Goal: Book appointment/travel/reservation

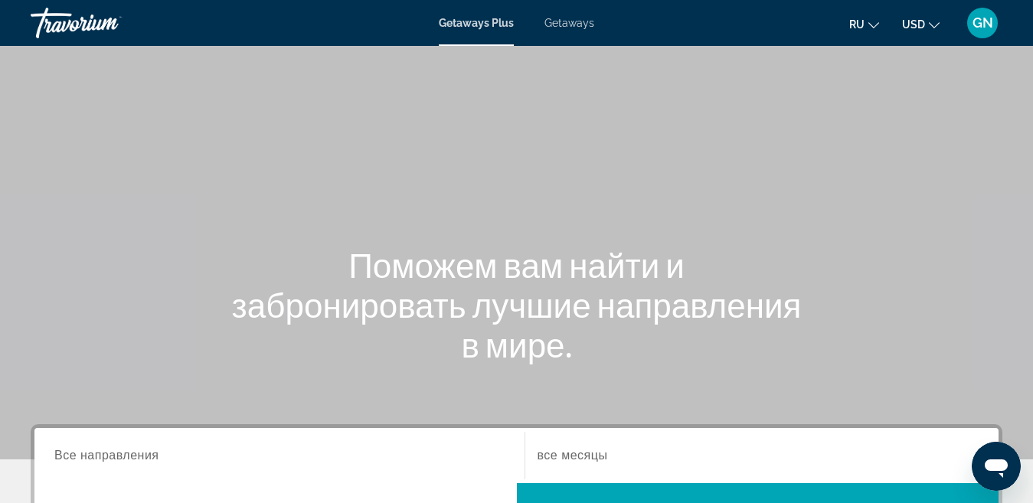
click at [573, 24] on span "Getaways" at bounding box center [569, 23] width 50 height 12
click at [979, 26] on span "GN" at bounding box center [982, 22] width 21 height 15
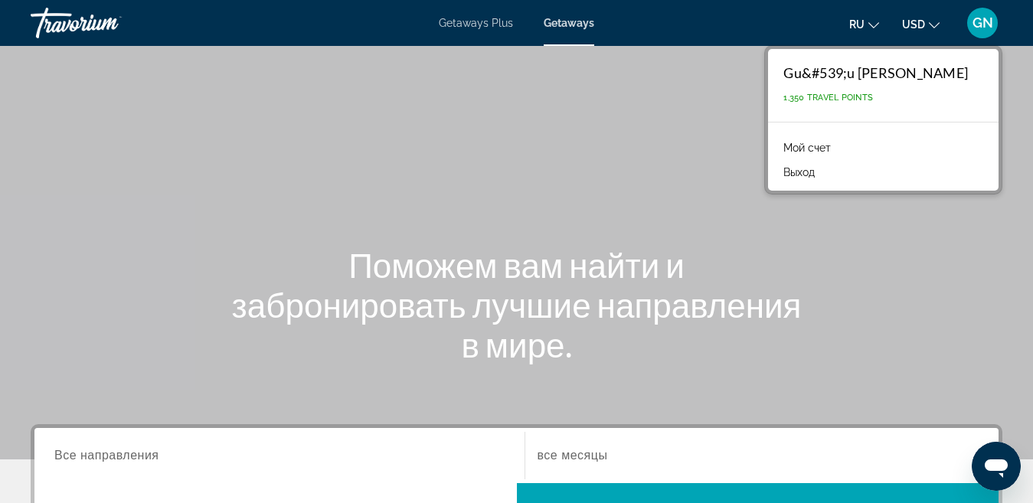
click at [838, 147] on link "Мой счет" at bounding box center [806, 148] width 63 height 20
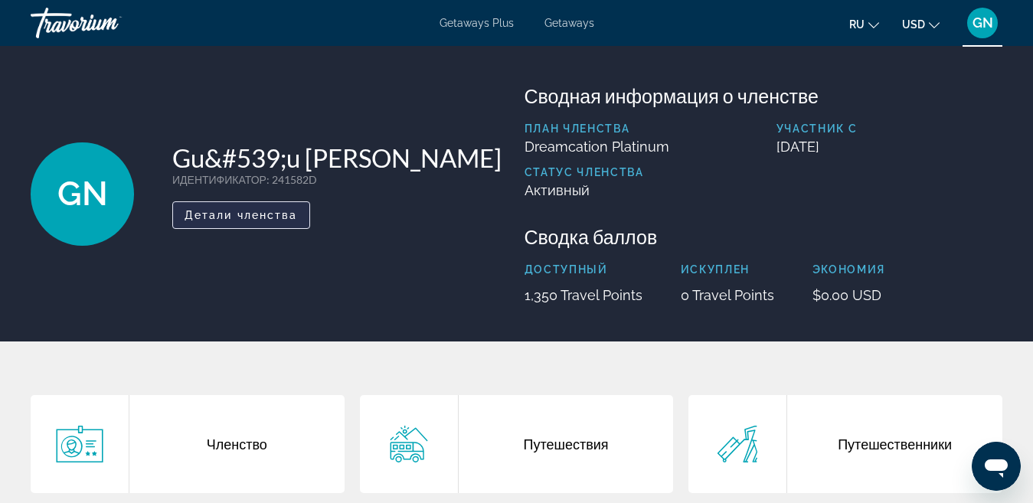
click at [257, 219] on span "Детали членства" at bounding box center [240, 215] width 113 height 12
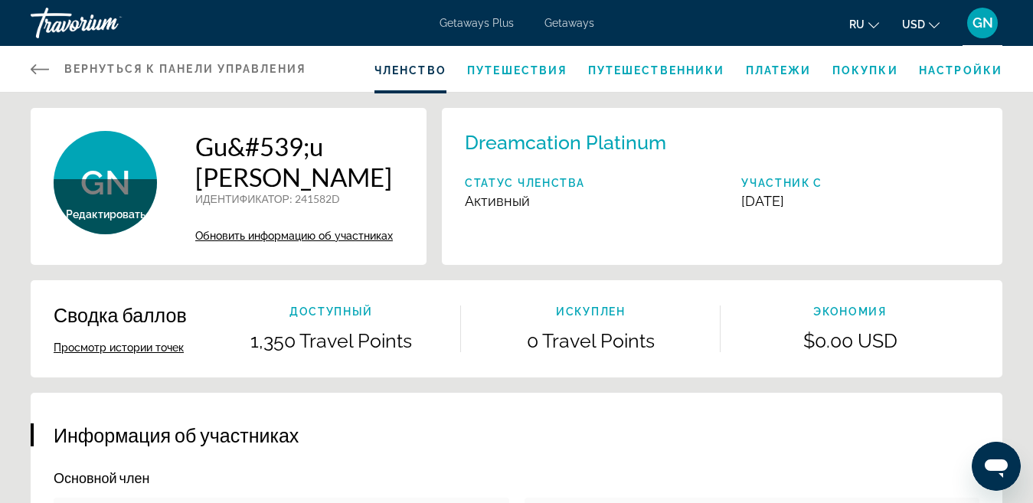
click at [28, 72] on div "Вернуться к панели управления Панель приборов Членство Путешествия Путешественн…" at bounding box center [516, 69] width 1033 height 46
click at [33, 70] on icon "Main content" at bounding box center [40, 69] width 18 height 10
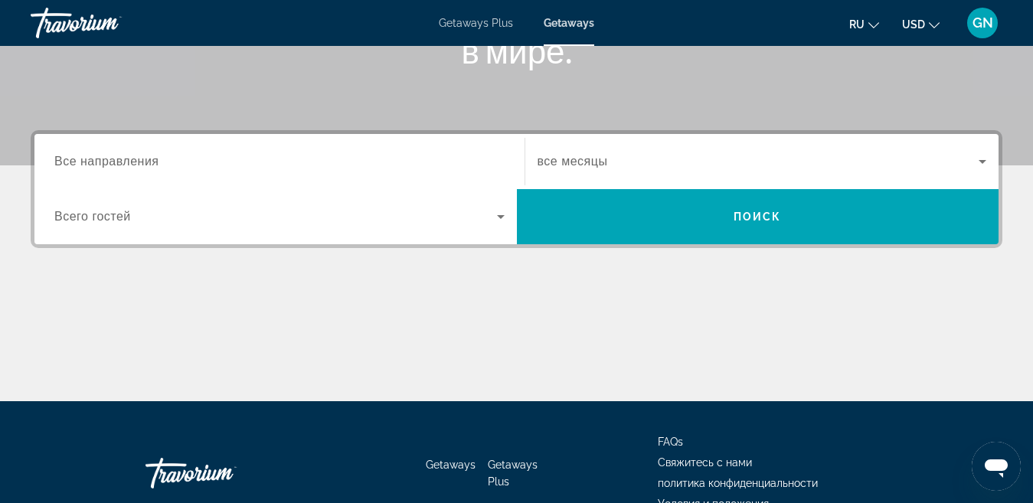
scroll to position [306, 0]
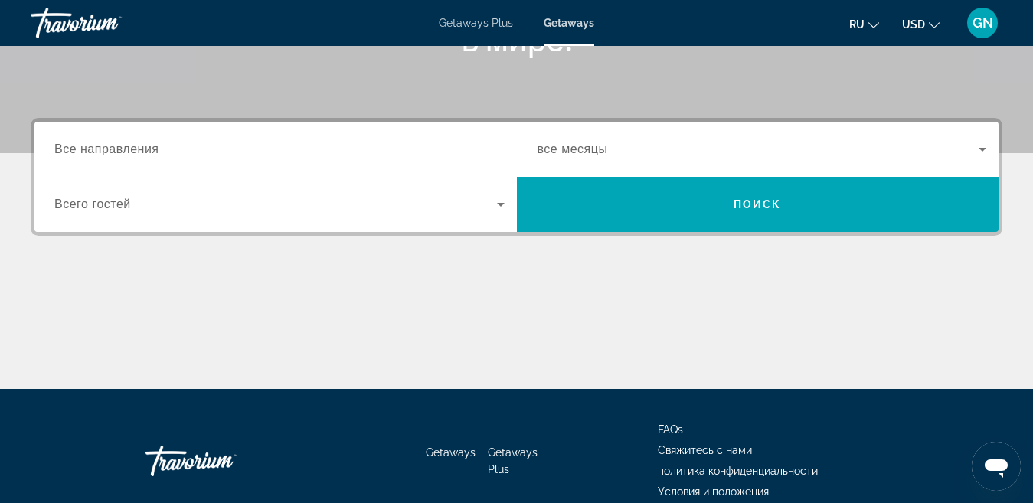
click at [90, 149] on span "Все направления" at bounding box center [106, 148] width 105 height 13
click at [90, 149] on input "Destination Все направления" at bounding box center [279, 150] width 450 height 18
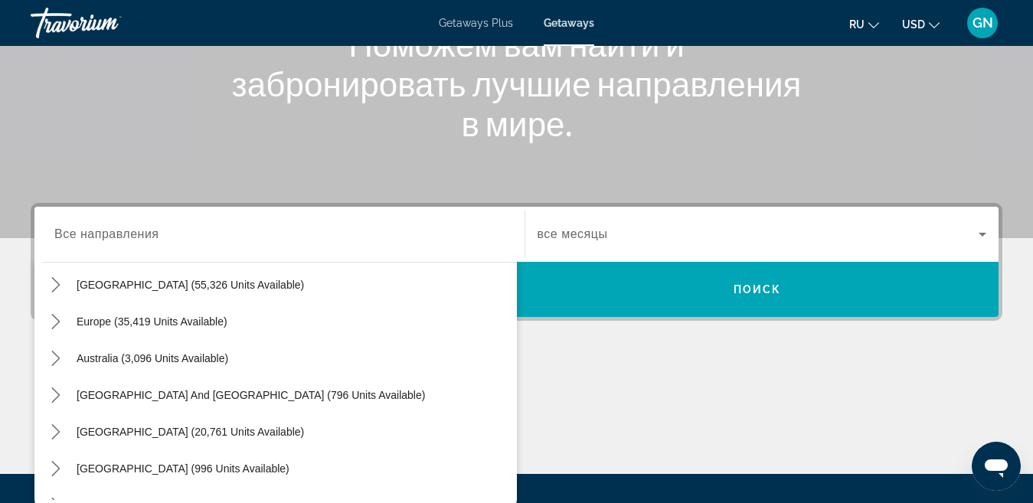
scroll to position [153, 0]
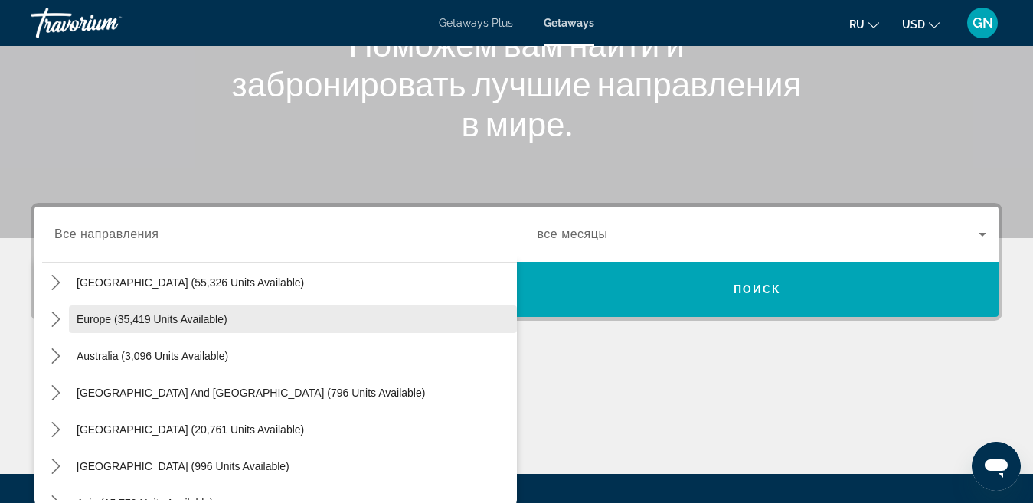
click at [106, 316] on span "Europe (35,419 units available)" at bounding box center [152, 319] width 151 height 12
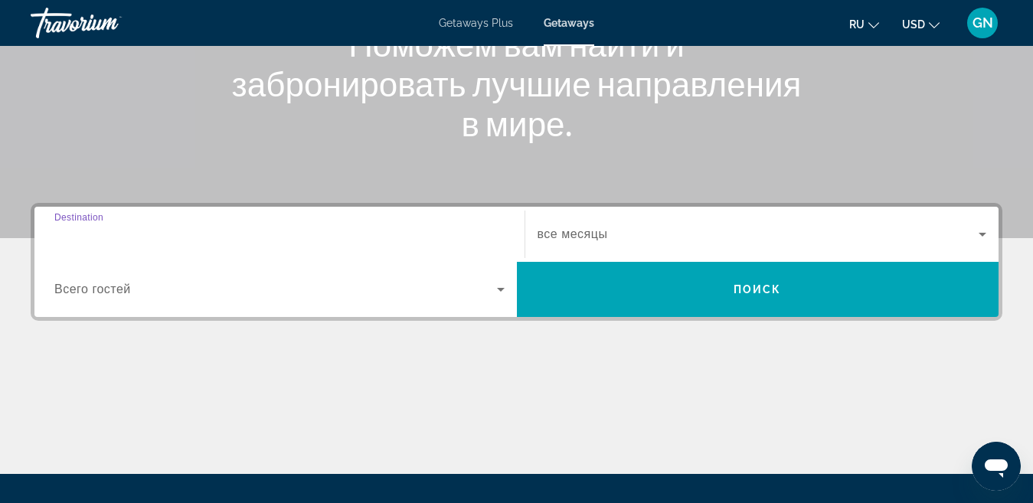
type input "**********"
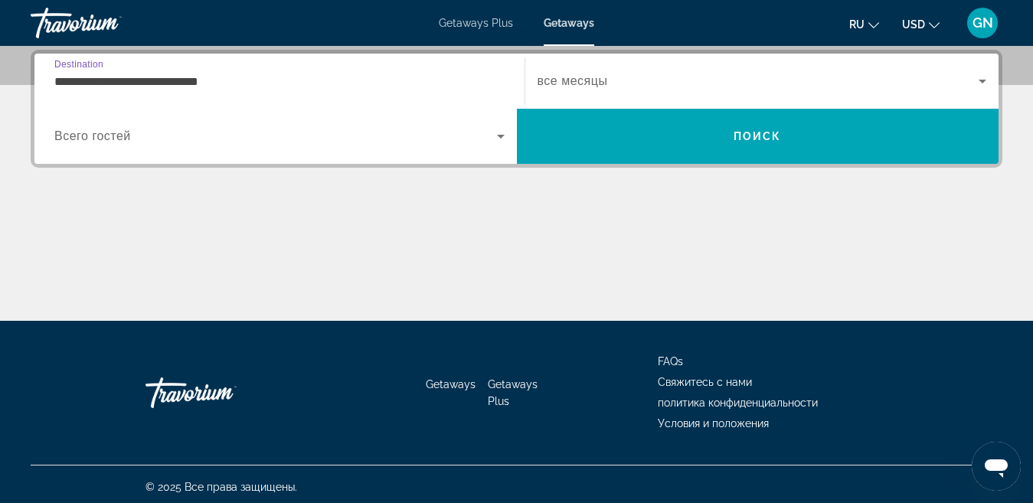
click at [189, 81] on input "**********" at bounding box center [279, 82] width 450 height 18
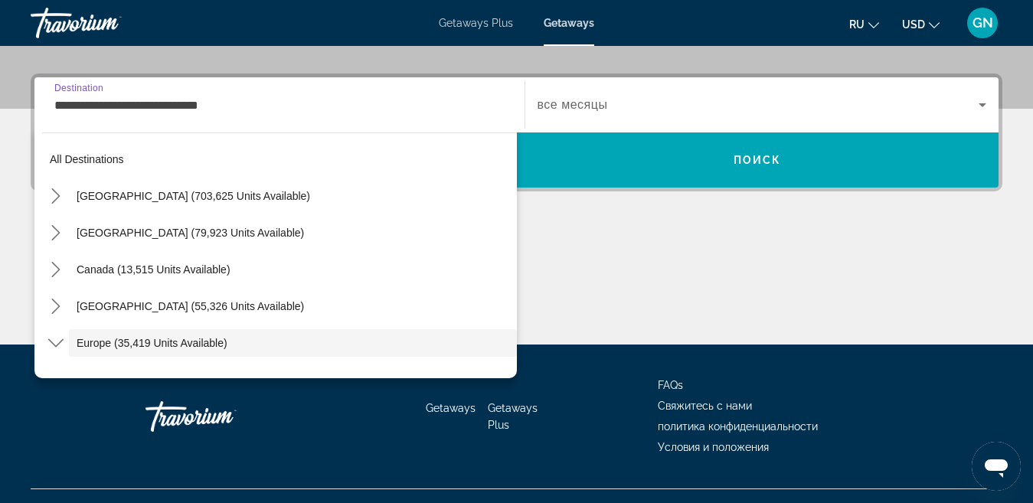
scroll to position [91, 0]
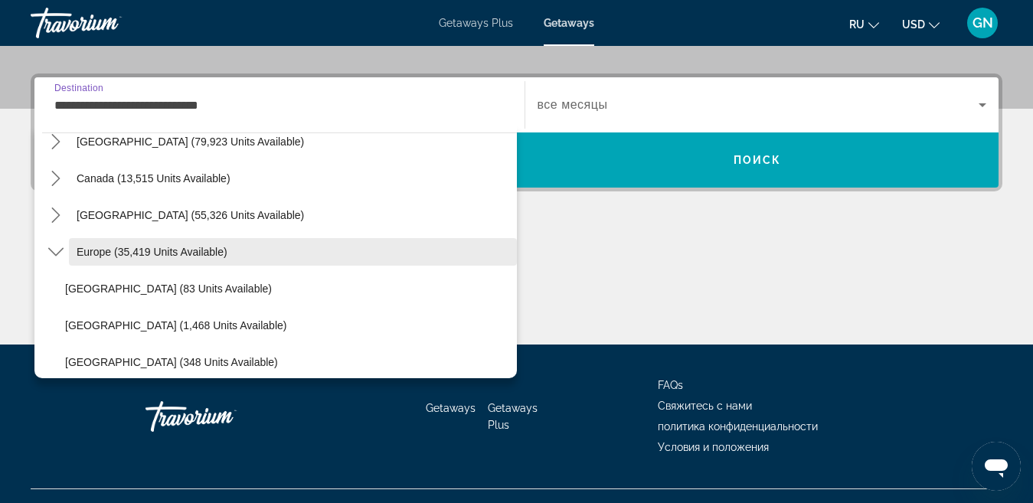
click at [135, 245] on span "Select destination: Europe (35,419 units available)" at bounding box center [293, 251] width 448 height 37
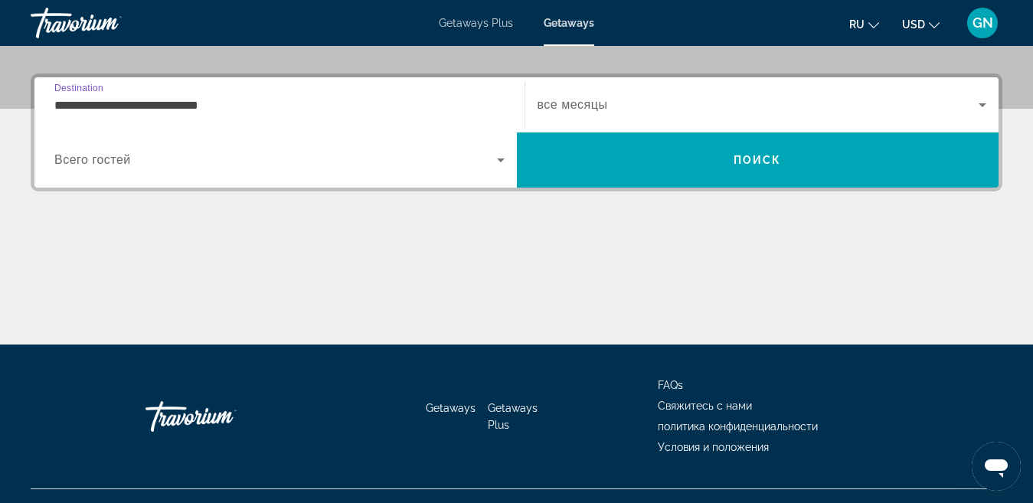
scroll to position [374, 0]
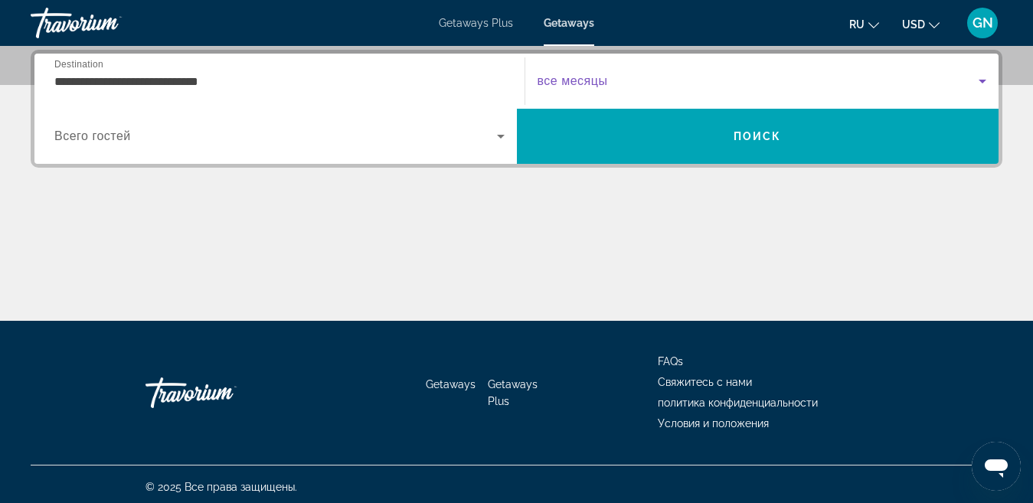
click at [983, 80] on icon "Search widget" at bounding box center [982, 82] width 8 height 4
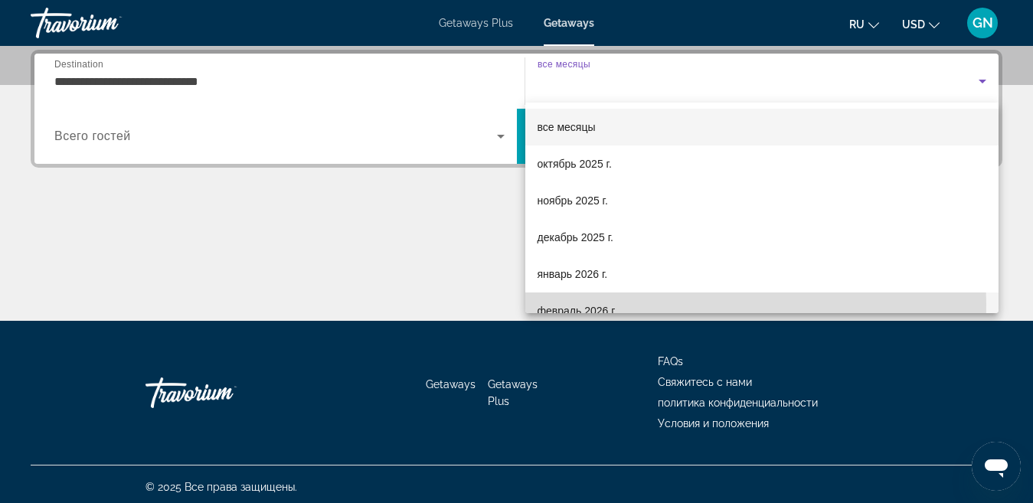
click at [623, 305] on mat-option "февраль 2026 г." at bounding box center [762, 310] width 474 height 37
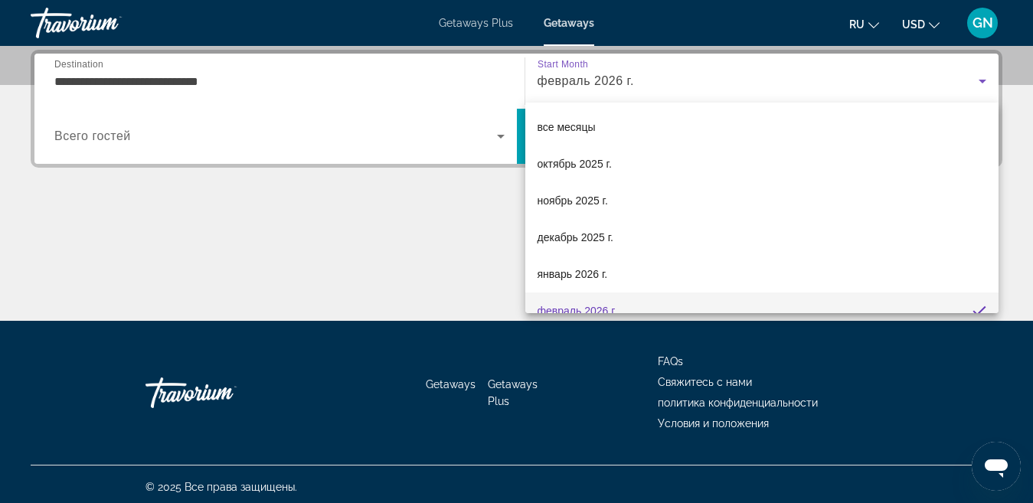
scroll to position [0, 0]
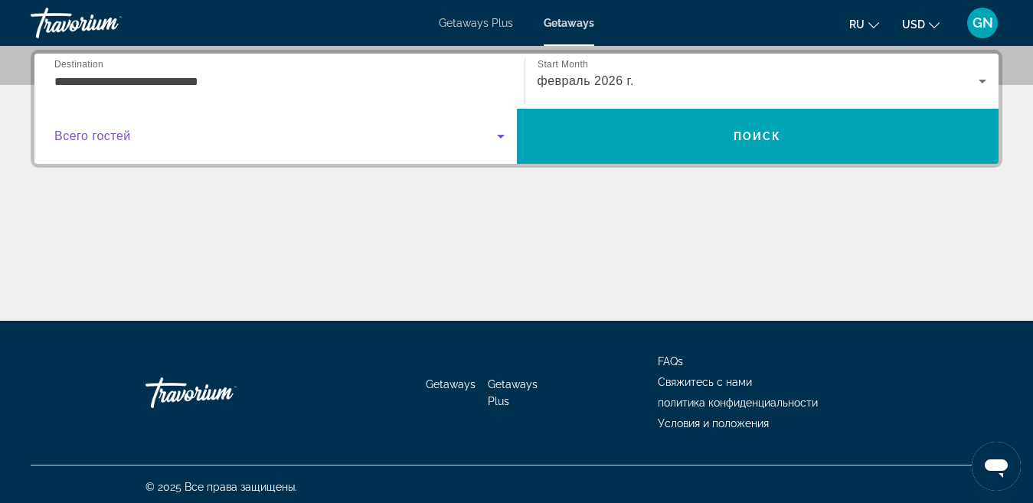
click at [500, 137] on icon "Search widget" at bounding box center [501, 137] width 8 height 4
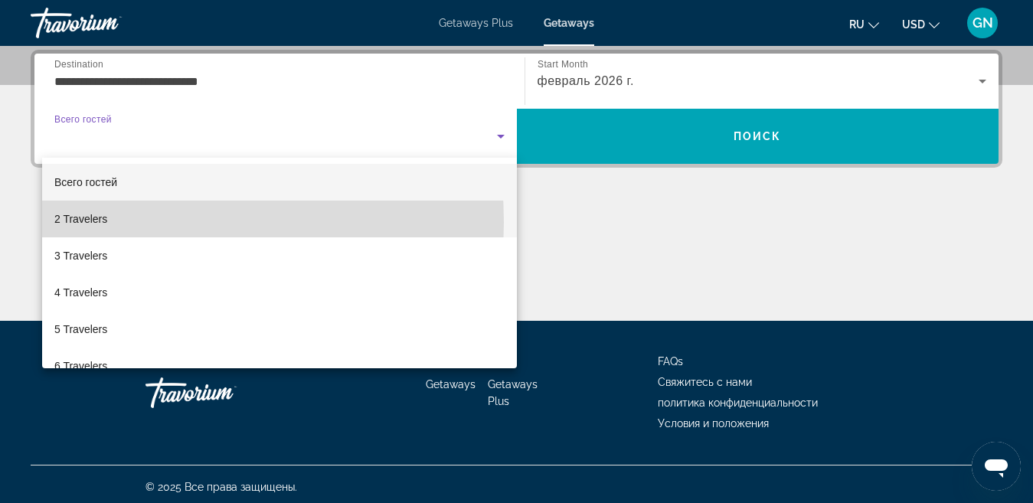
click at [115, 222] on mat-option "2 Travelers" at bounding box center [279, 219] width 475 height 37
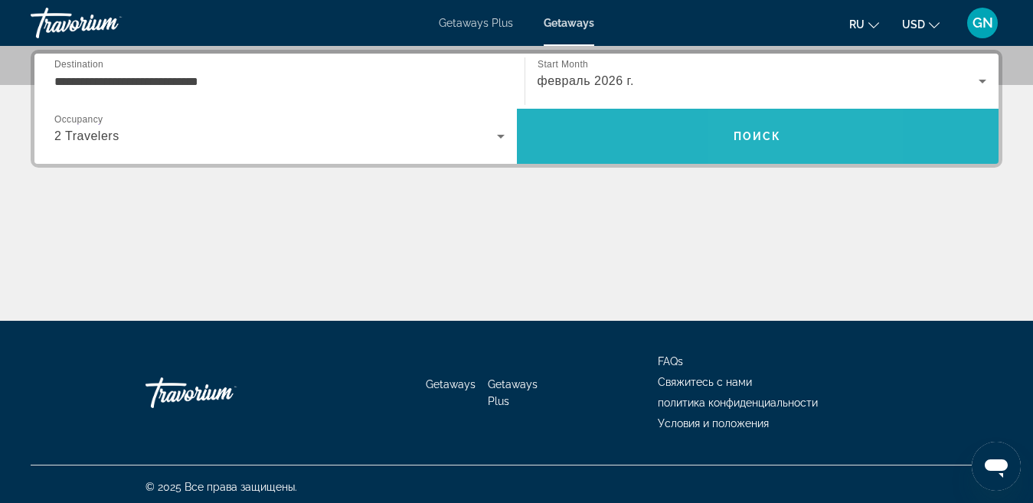
click at [757, 126] on span "Search" at bounding box center [758, 136] width 482 height 37
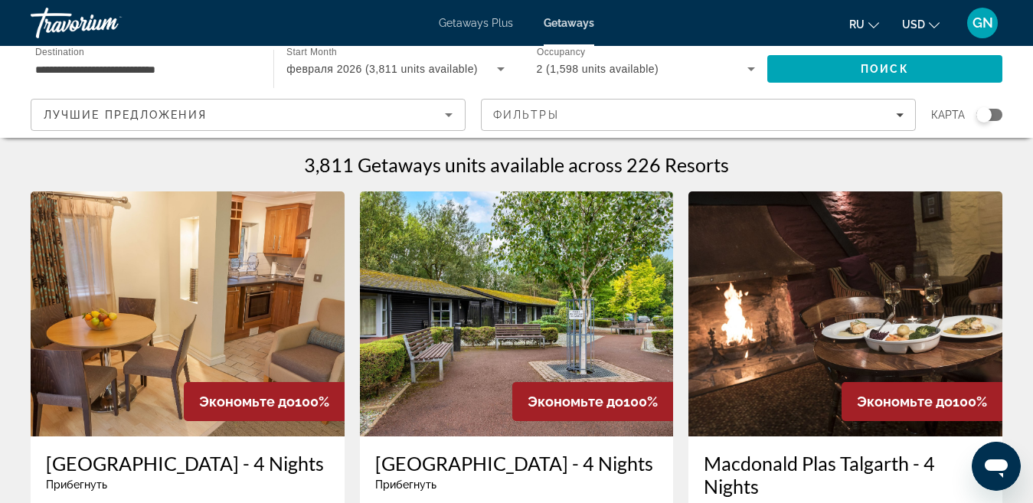
drag, startPoint x: 986, startPoint y: 116, endPoint x: 1012, endPoint y: 116, distance: 26.0
click at [1012, 116] on app-map-search-filters "Лучшие предложения Фильтры карта" at bounding box center [516, 115] width 1002 height 46
click at [985, 119] on div "Search widget" at bounding box center [983, 114] width 15 height 15
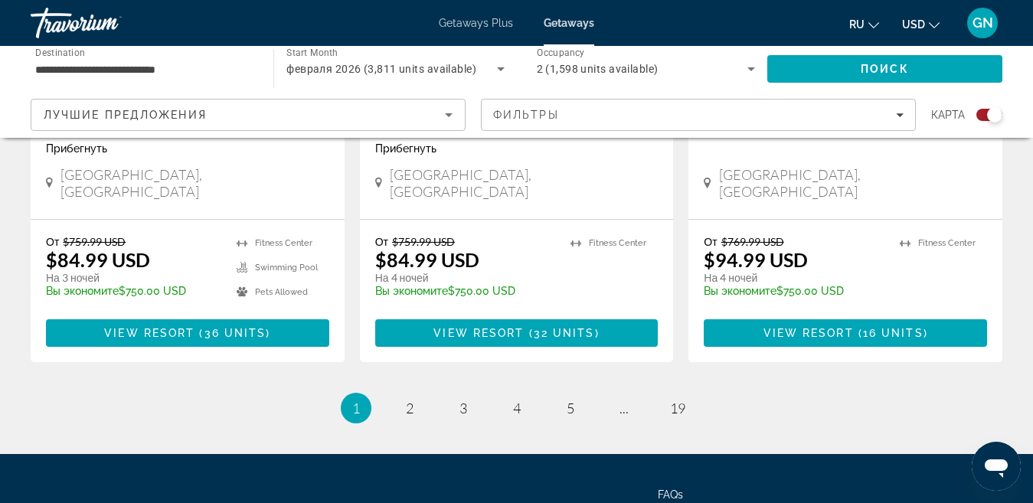
scroll to position [2563, 0]
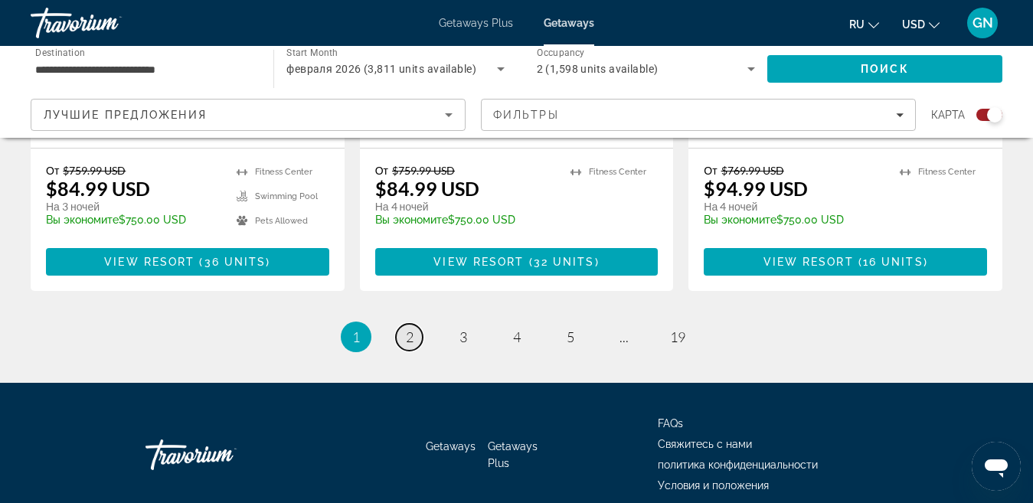
click at [410, 328] on span "2" at bounding box center [410, 336] width 8 height 17
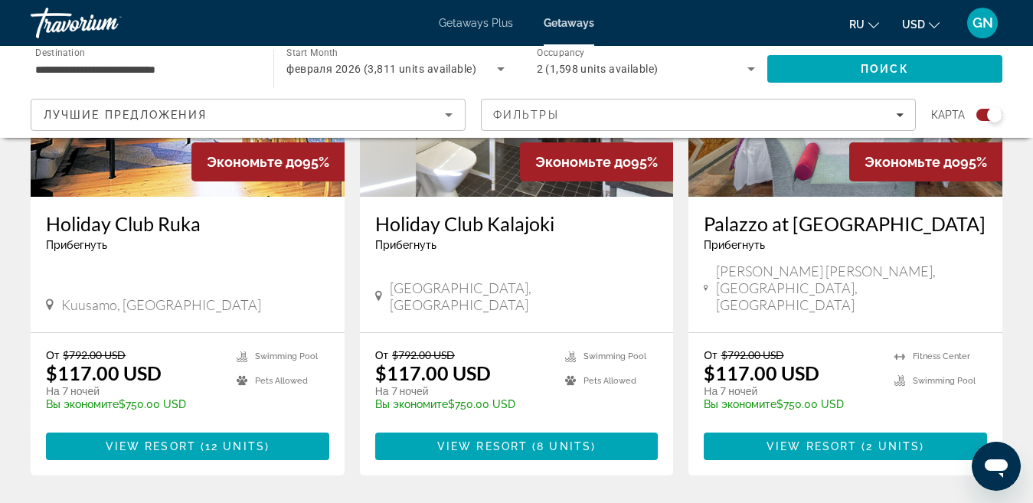
scroll to position [2373, 0]
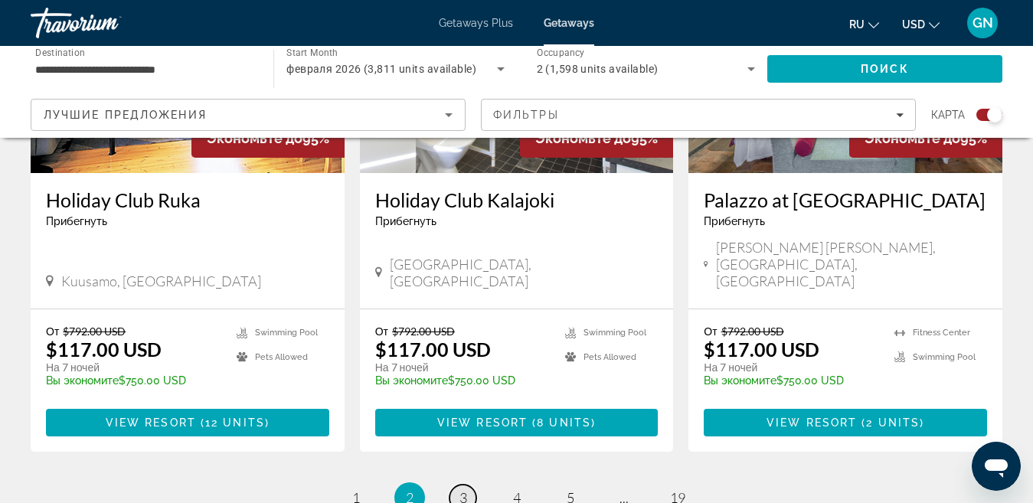
click at [468, 485] on link "page 3" at bounding box center [462, 498] width 27 height 27
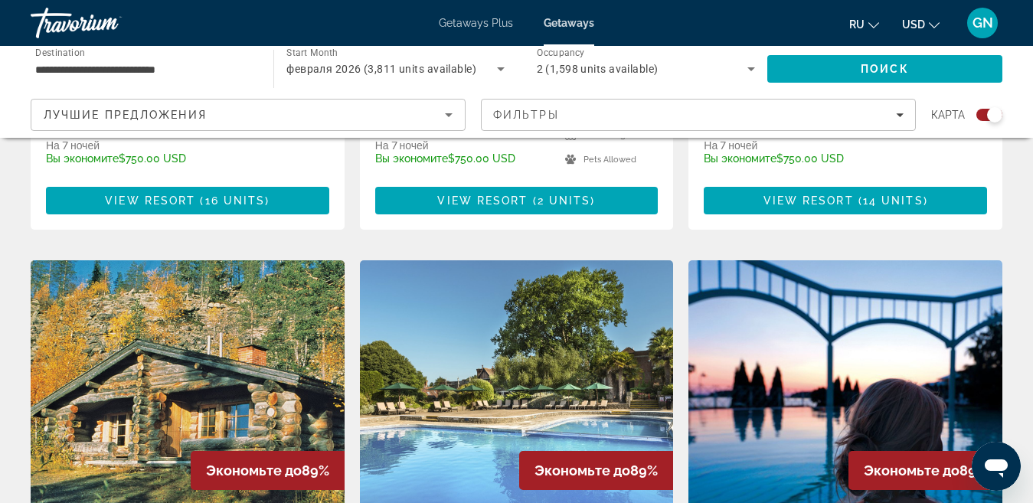
scroll to position [2067, 0]
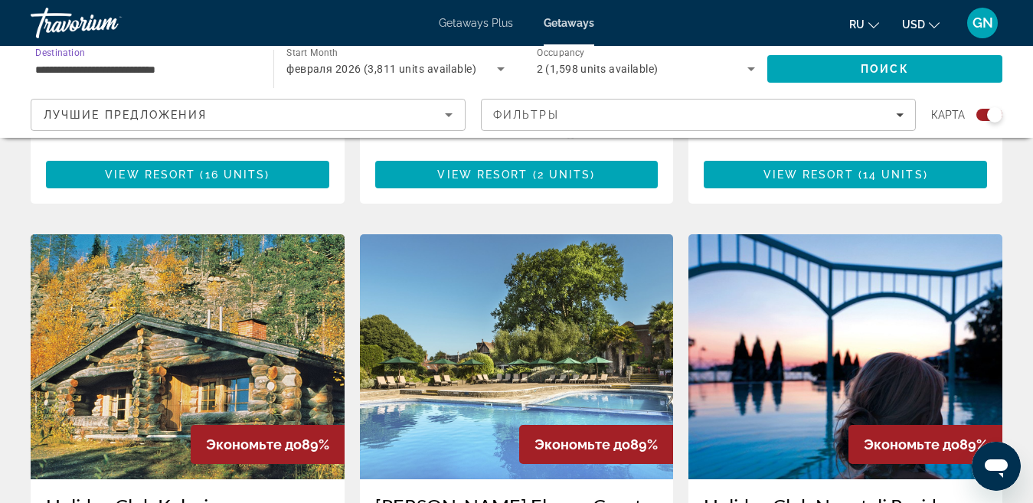
click at [136, 68] on input "**********" at bounding box center [144, 69] width 218 height 18
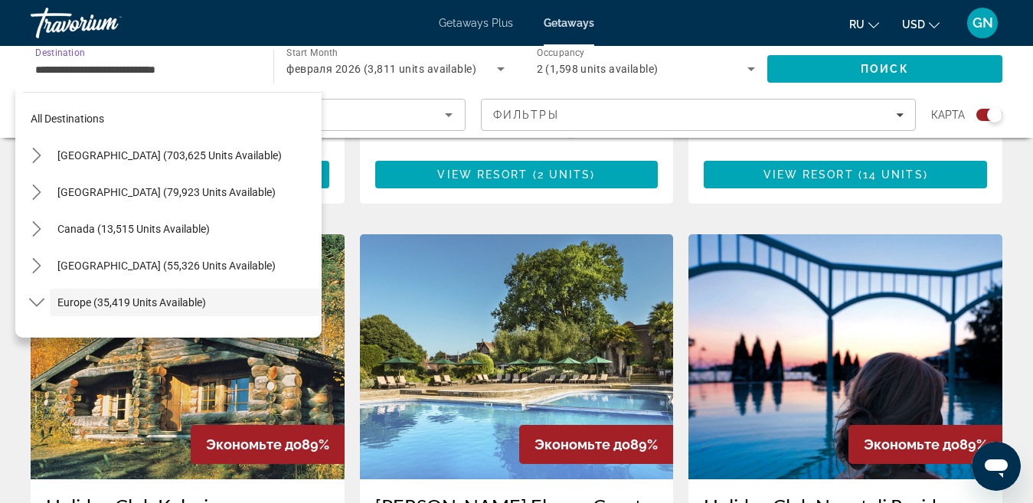
scroll to position [91, 0]
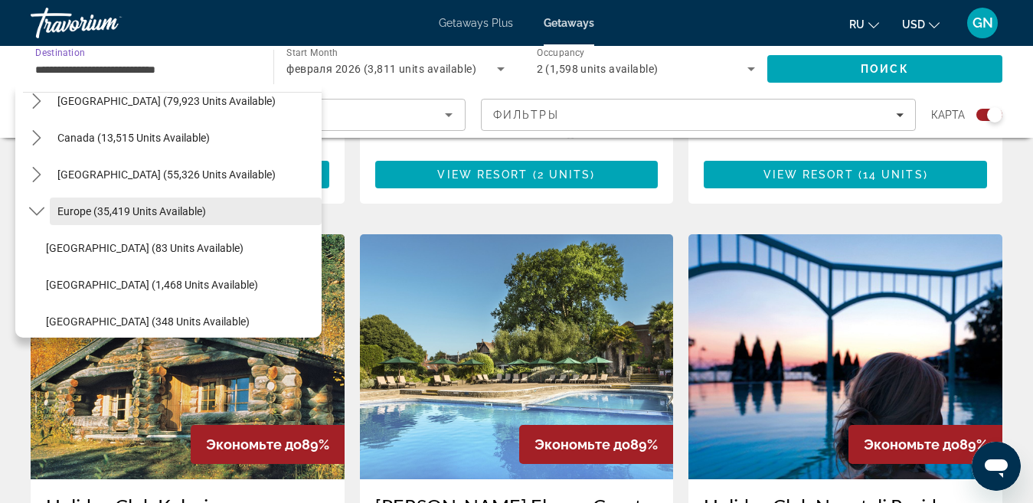
click at [165, 213] on span "Europe (35,419 units available)" at bounding box center [131, 211] width 149 height 12
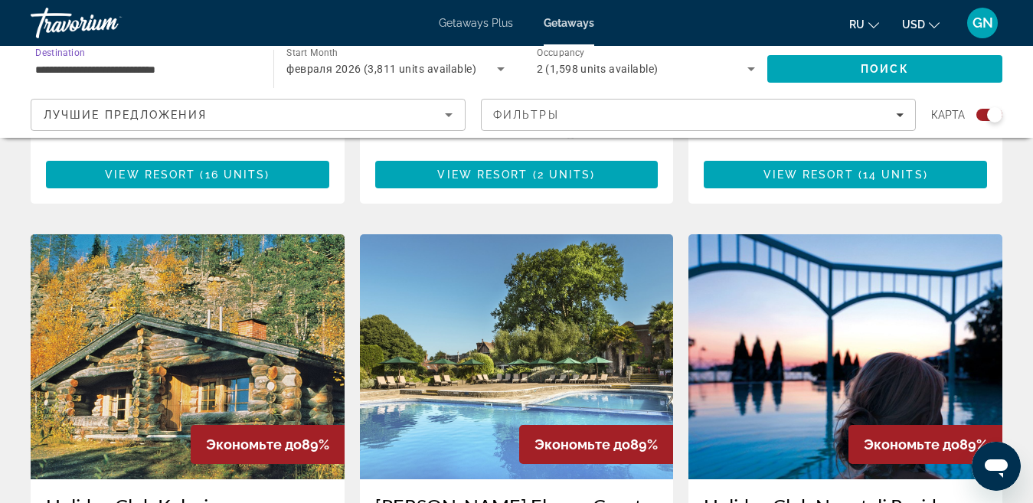
click at [182, 70] on input "**********" at bounding box center [144, 69] width 218 height 18
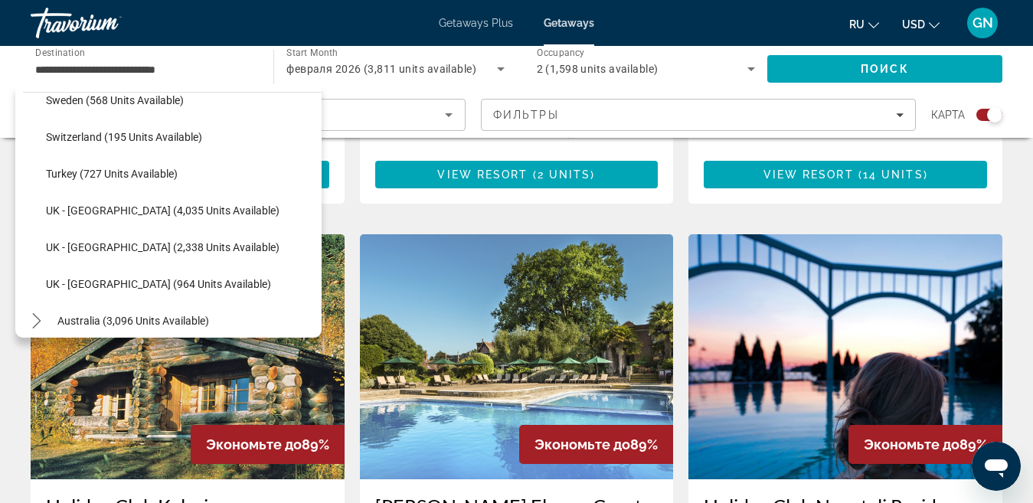
scroll to position [860, 0]
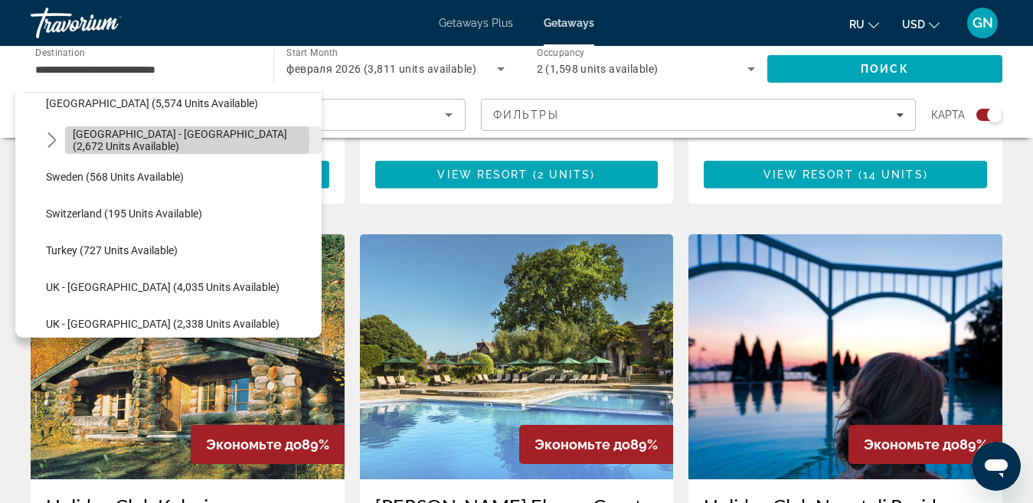
click at [182, 140] on span "Spain - Canary Islands (2,672 units available)" at bounding box center [193, 140] width 241 height 24
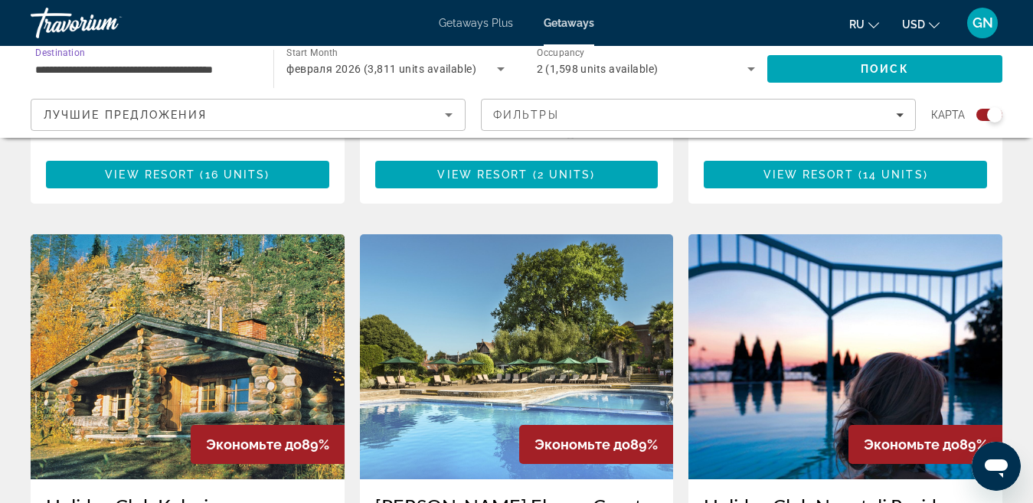
click at [213, 73] on input "**********" at bounding box center [144, 69] width 218 height 18
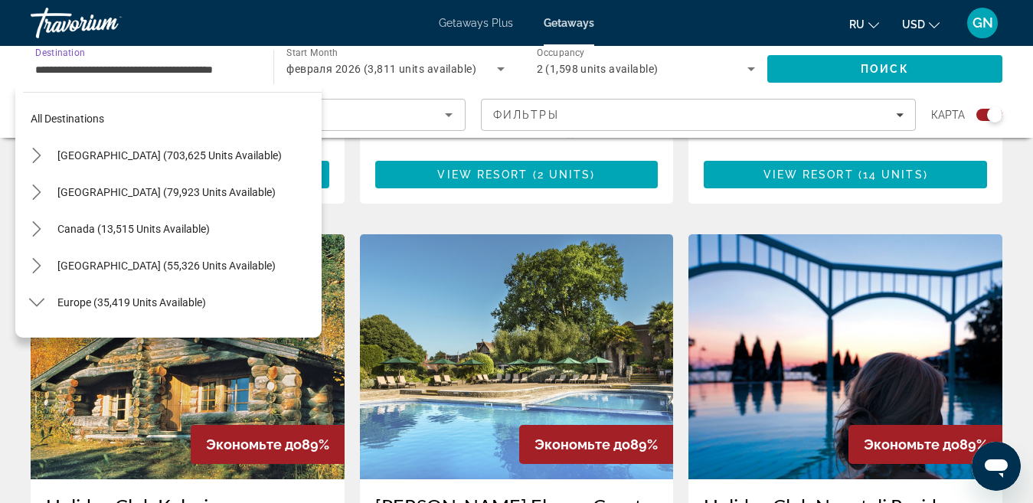
scroll to position [789, 0]
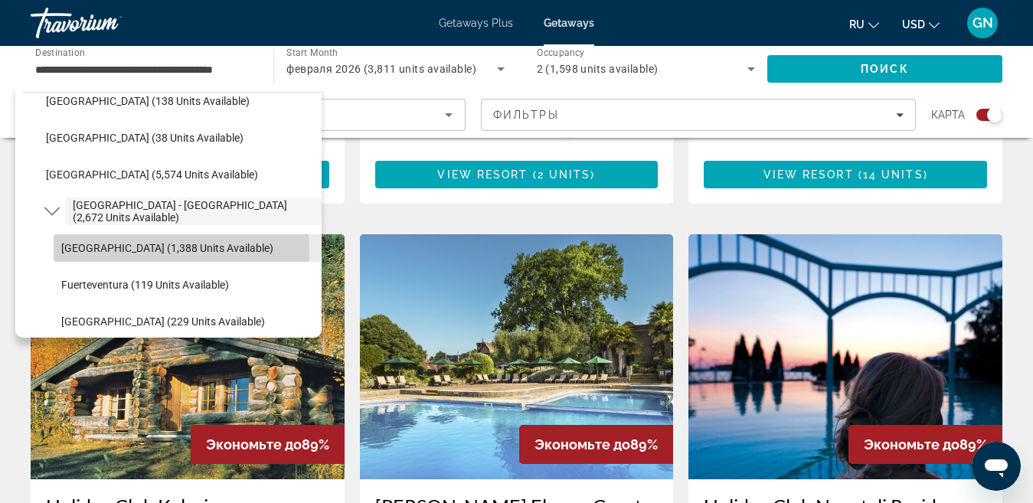
click at [136, 250] on span "Tenerife (1,388 units available)" at bounding box center [167, 248] width 212 height 12
type input "**********"
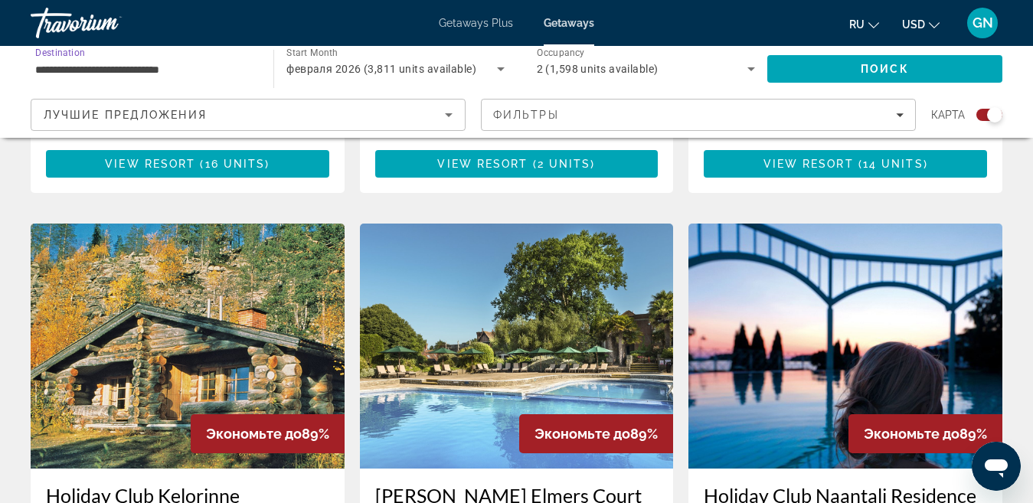
scroll to position [2067, 0]
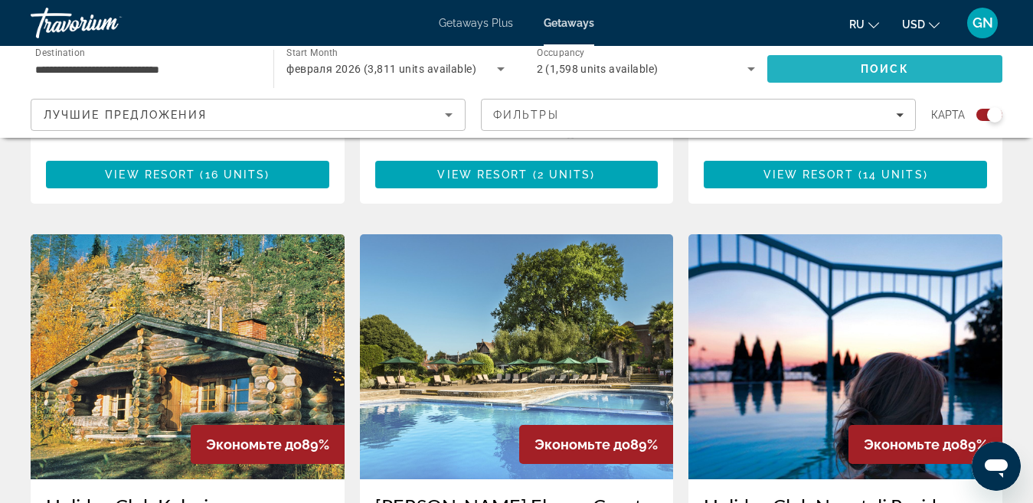
click at [839, 73] on span "Search" at bounding box center [884, 69] width 235 height 37
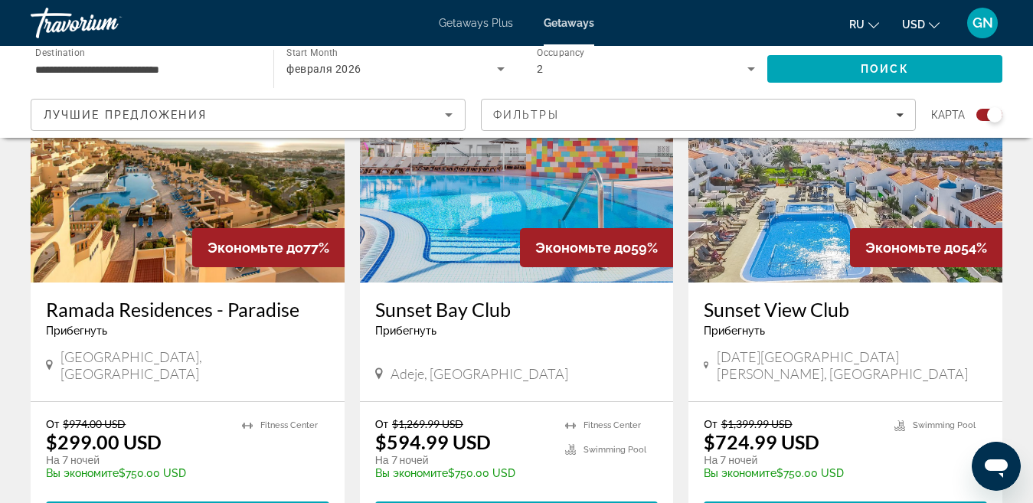
scroll to position [612, 0]
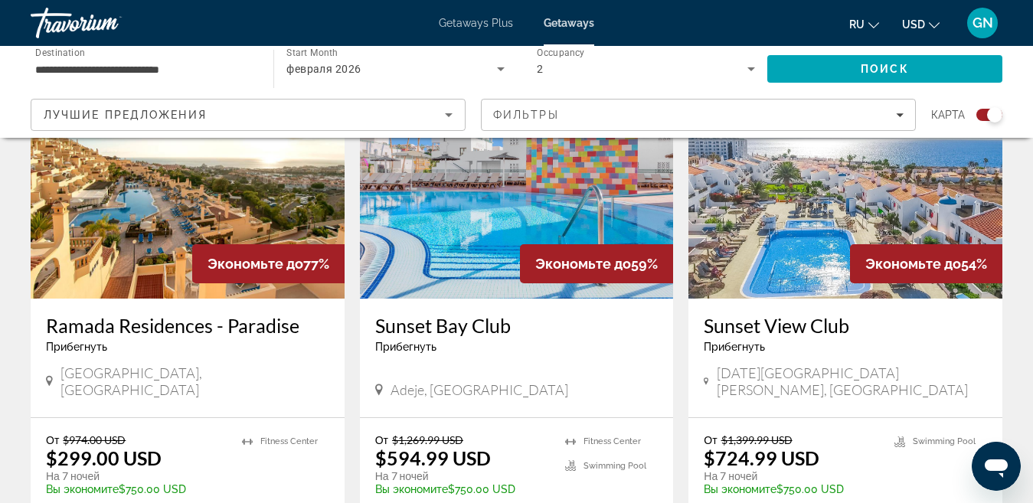
click at [208, 237] on img "Main content" at bounding box center [188, 176] width 314 height 245
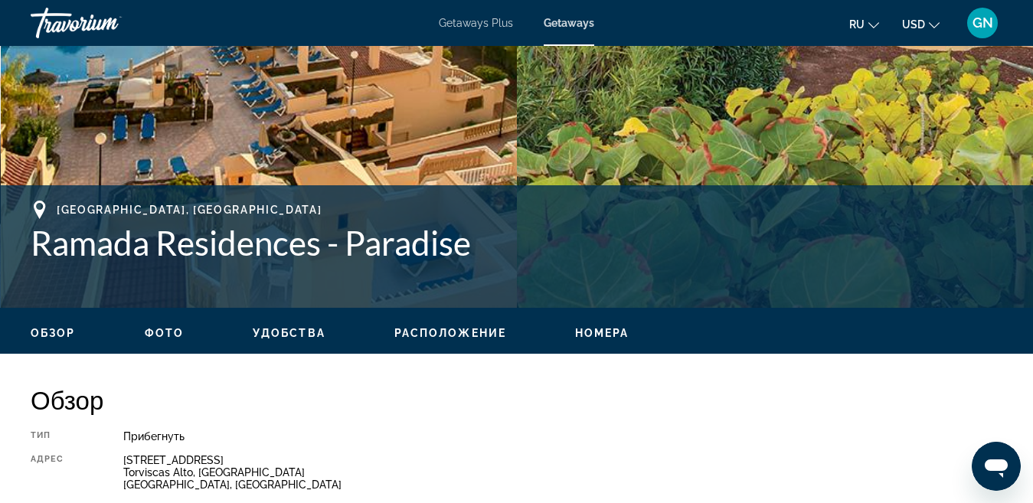
scroll to position [459, 0]
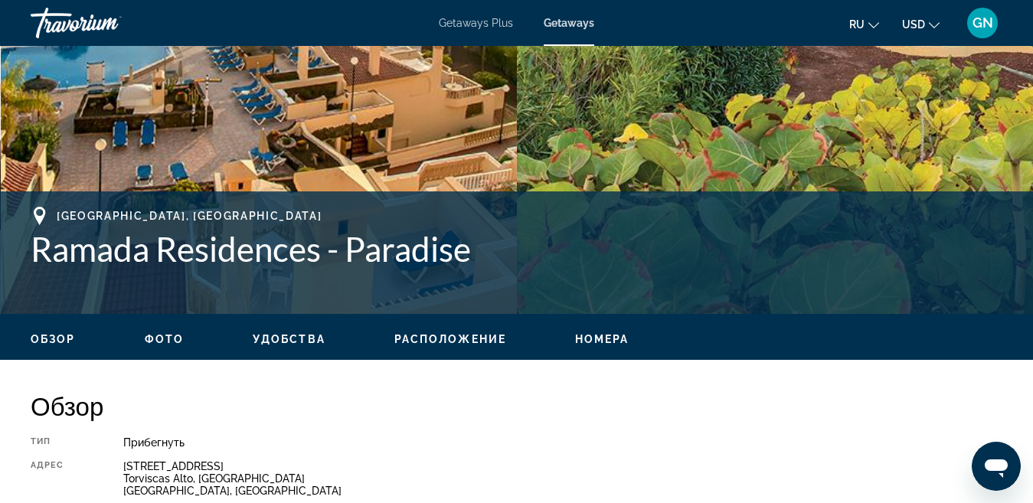
click at [421, 335] on span "Расположение" at bounding box center [450, 339] width 112 height 12
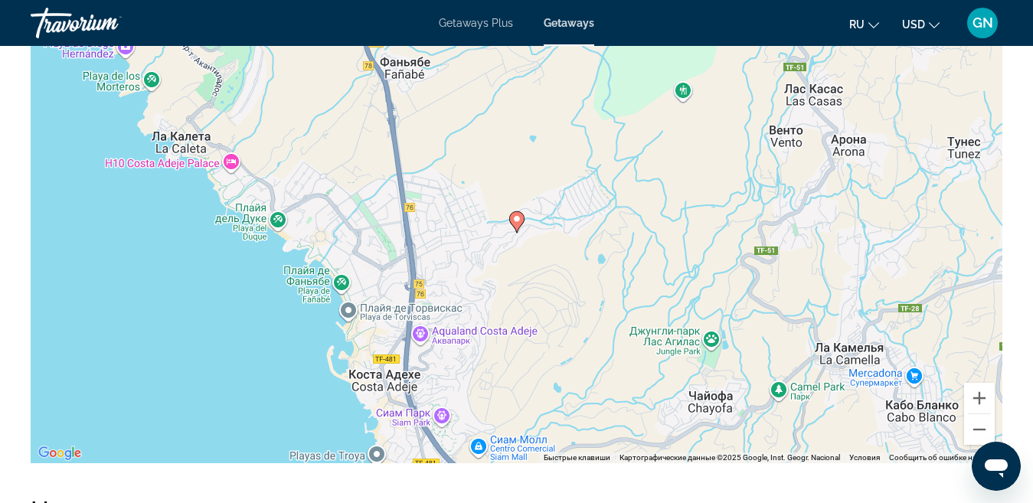
scroll to position [2386, 0]
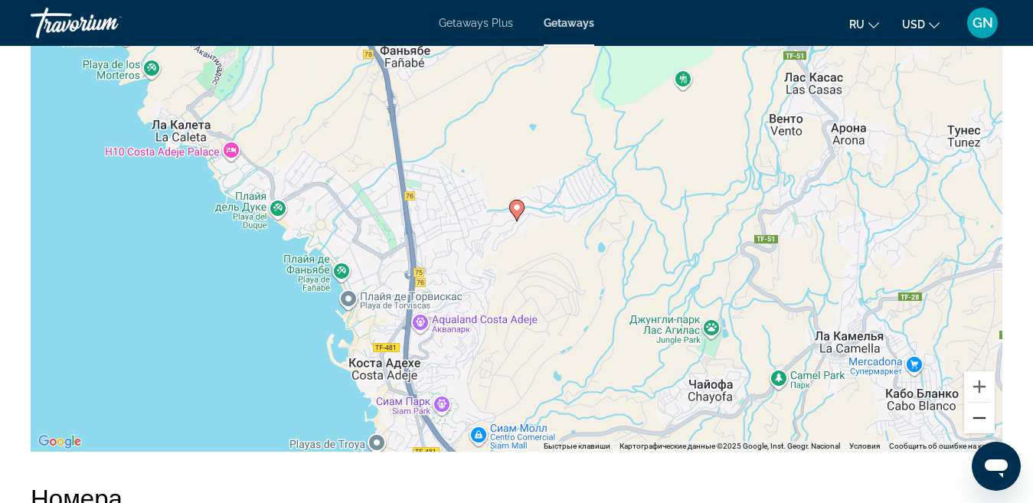
click at [972, 409] on button "Уменьшить" at bounding box center [979, 418] width 31 height 31
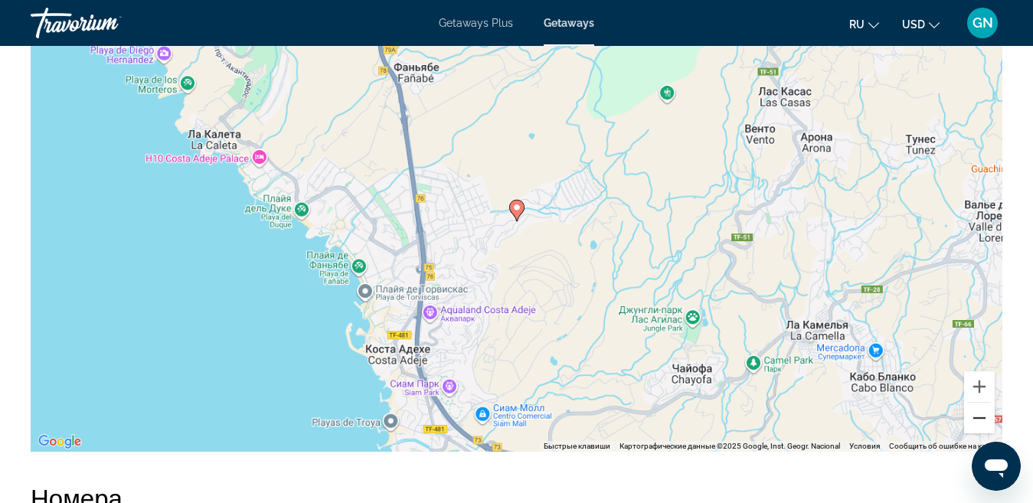
click at [972, 409] on button "Уменьшить" at bounding box center [979, 418] width 31 height 31
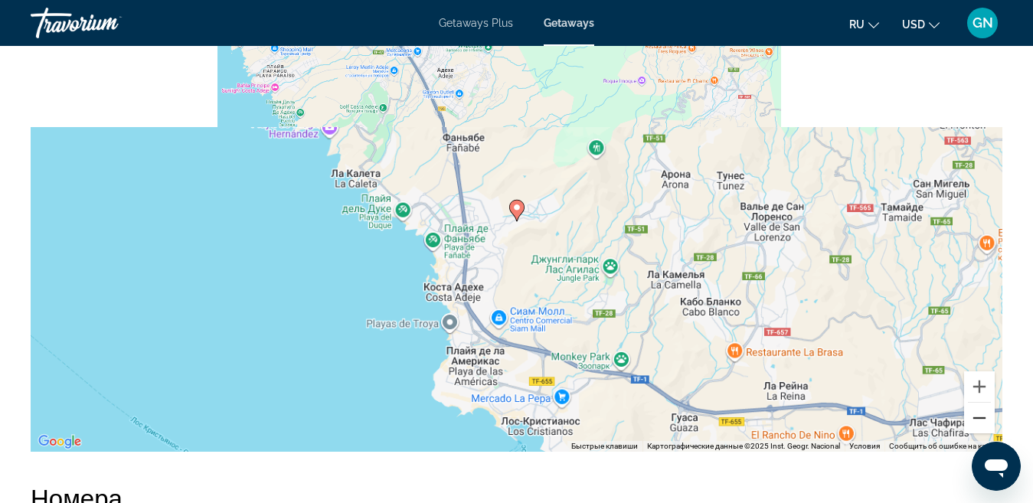
click at [972, 409] on button "Уменьшить" at bounding box center [979, 418] width 31 height 31
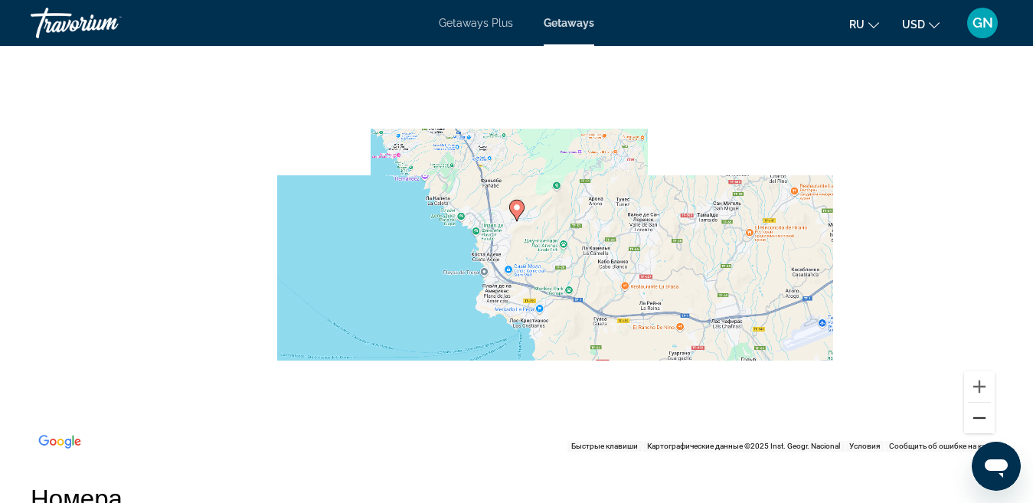
click at [972, 408] on button "Уменьшить" at bounding box center [979, 418] width 31 height 31
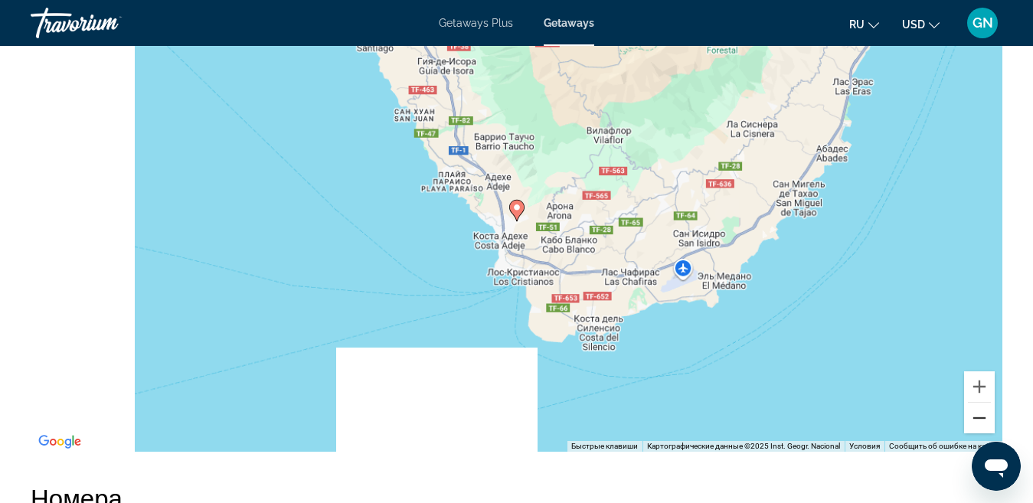
click at [972, 407] on button "Уменьшить" at bounding box center [979, 418] width 31 height 31
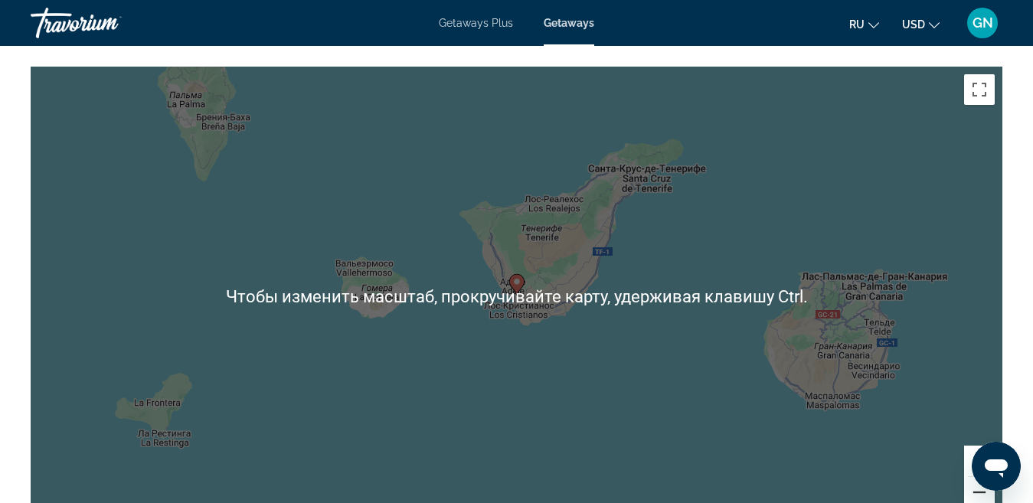
scroll to position [2310, 0]
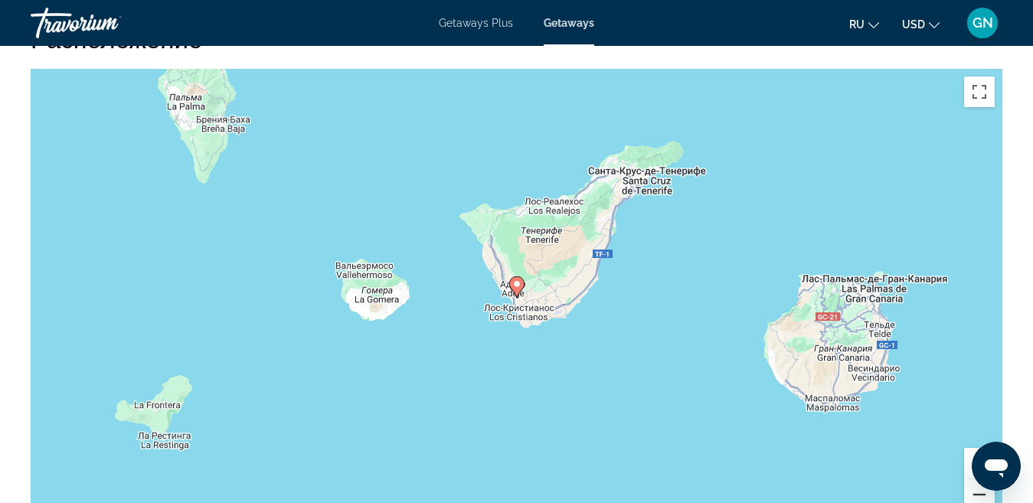
click at [972, 482] on button "Уменьшить" at bounding box center [979, 494] width 31 height 31
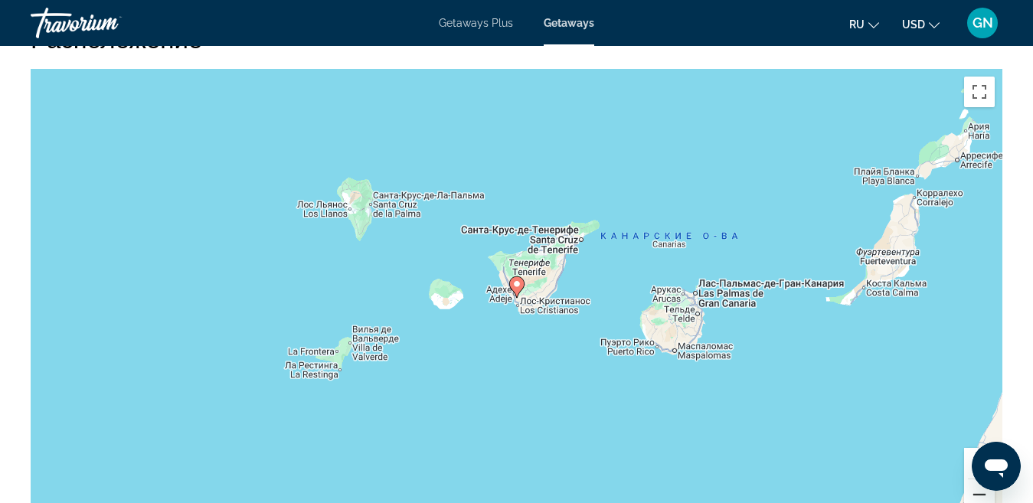
click at [972, 482] on button "Уменьшить" at bounding box center [979, 494] width 31 height 31
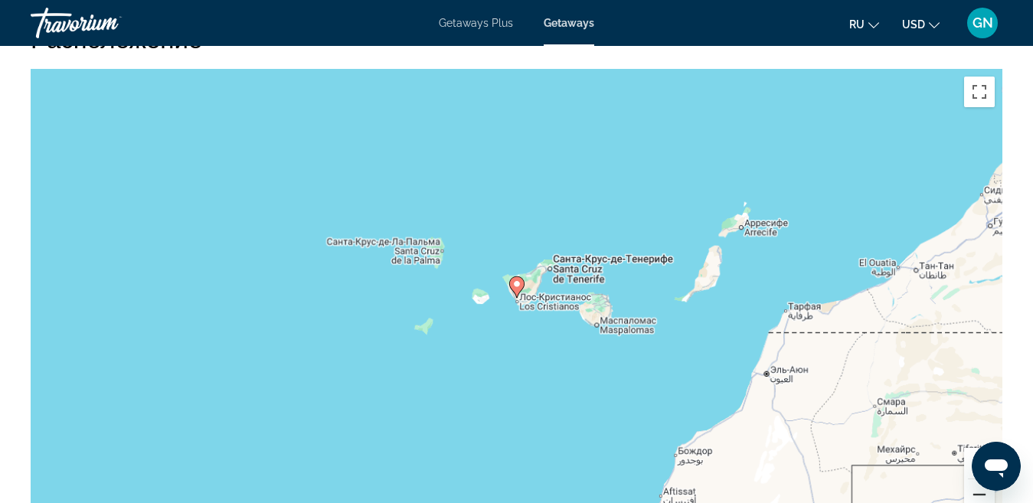
click at [972, 482] on button "Уменьшить" at bounding box center [979, 494] width 31 height 31
